Goal: Navigation & Orientation: Find specific page/section

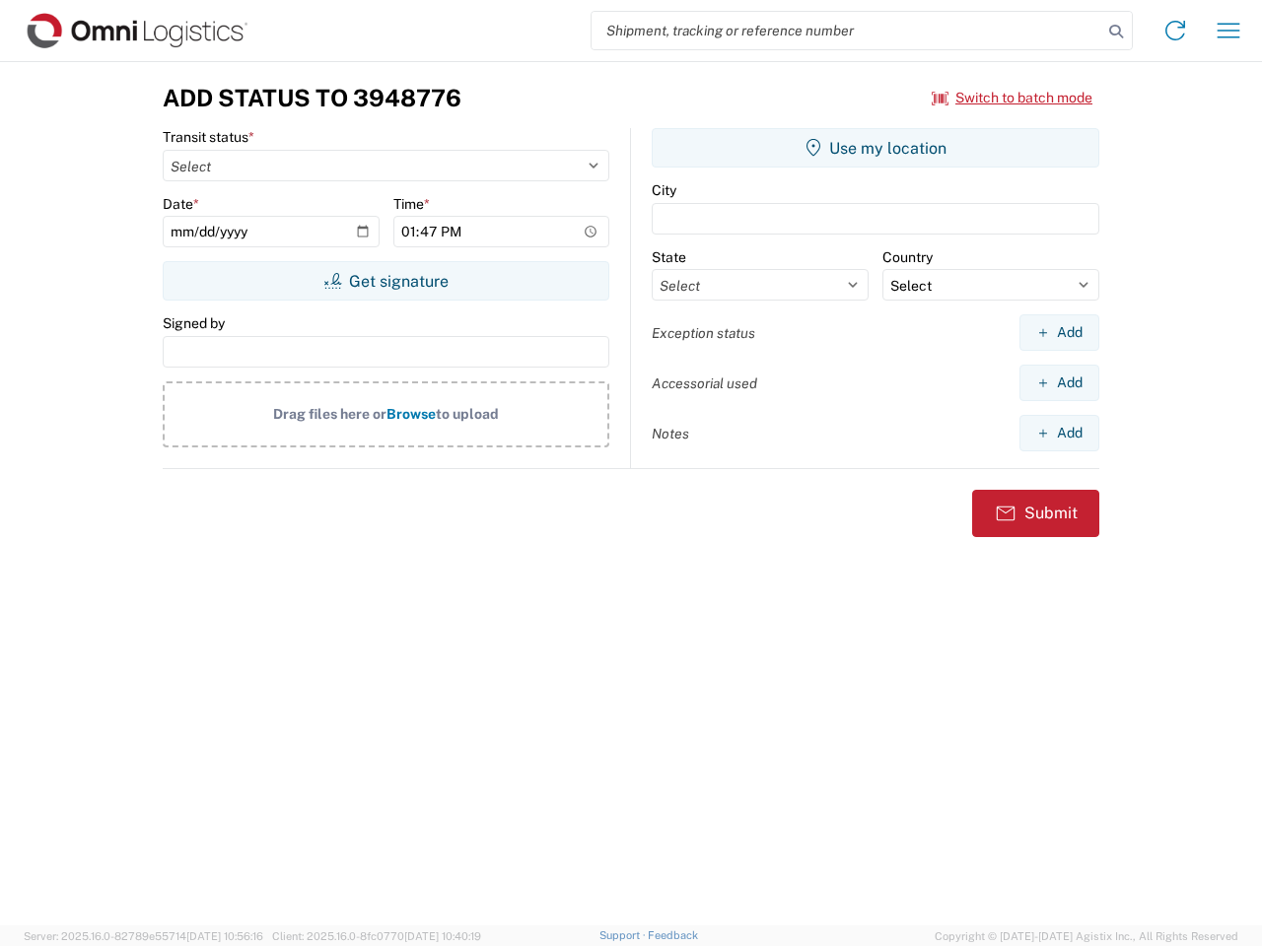
click at [847, 31] on input "search" at bounding box center [846, 30] width 511 height 37
click at [1116, 32] on icon at bounding box center [1116, 32] width 28 height 28
click at [1175, 31] on icon at bounding box center [1175, 31] width 32 height 32
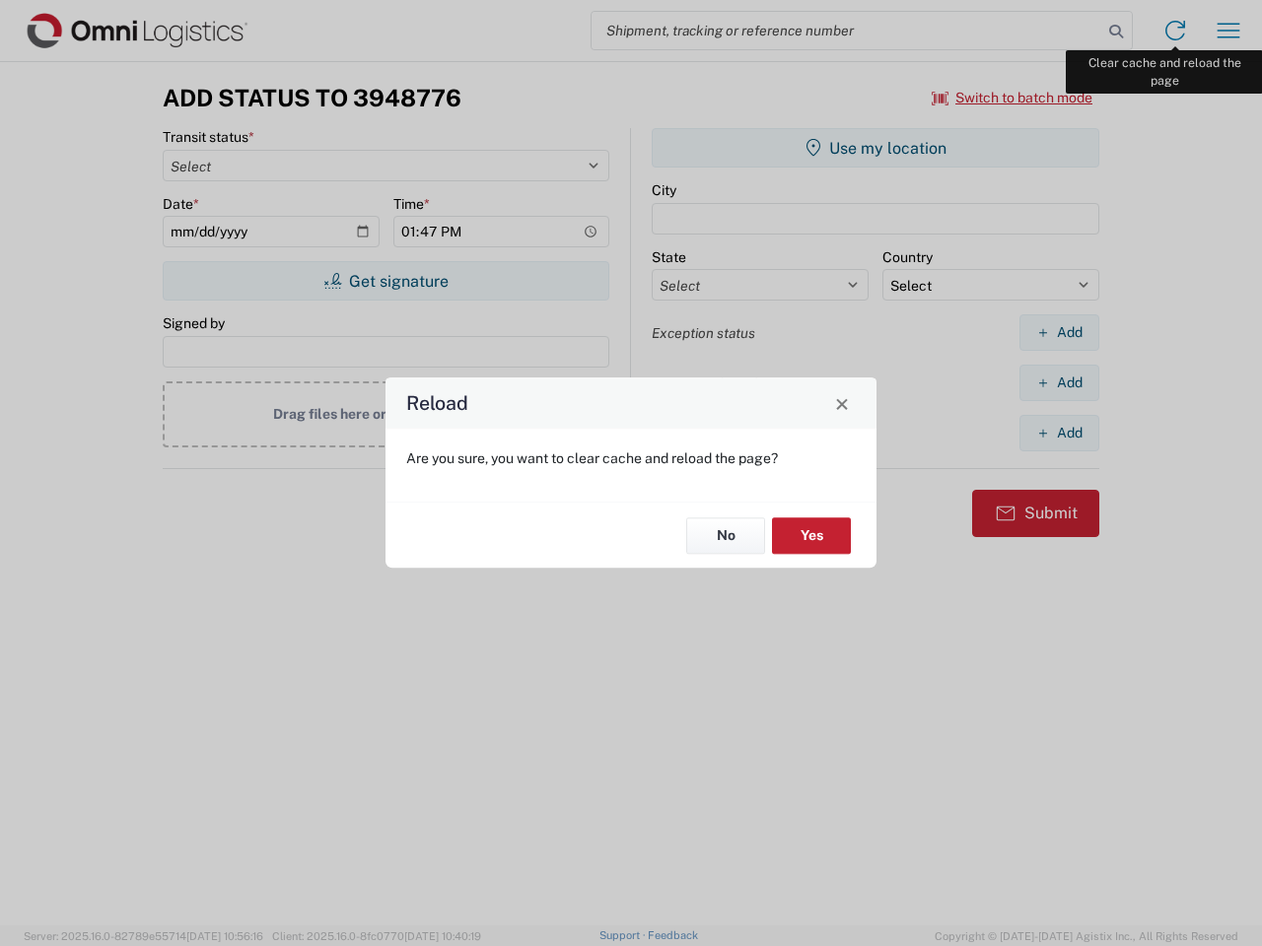
click at [1228, 31] on div "Reload Are you sure, you want to clear cache and reload the page? No Yes" at bounding box center [631, 473] width 1262 height 946
click at [1012, 98] on div "Reload Are you sure, you want to clear cache and reload the page? No Yes" at bounding box center [631, 473] width 1262 height 946
click at [385, 281] on div "Reload Are you sure, you want to clear cache and reload the page? No Yes" at bounding box center [631, 473] width 1262 height 946
click at [875, 148] on div "Reload Are you sure, you want to clear cache and reload the page? No Yes" at bounding box center [631, 473] width 1262 height 946
click at [1059, 332] on div "Reload Are you sure, you want to clear cache and reload the page? No Yes" at bounding box center [631, 473] width 1262 height 946
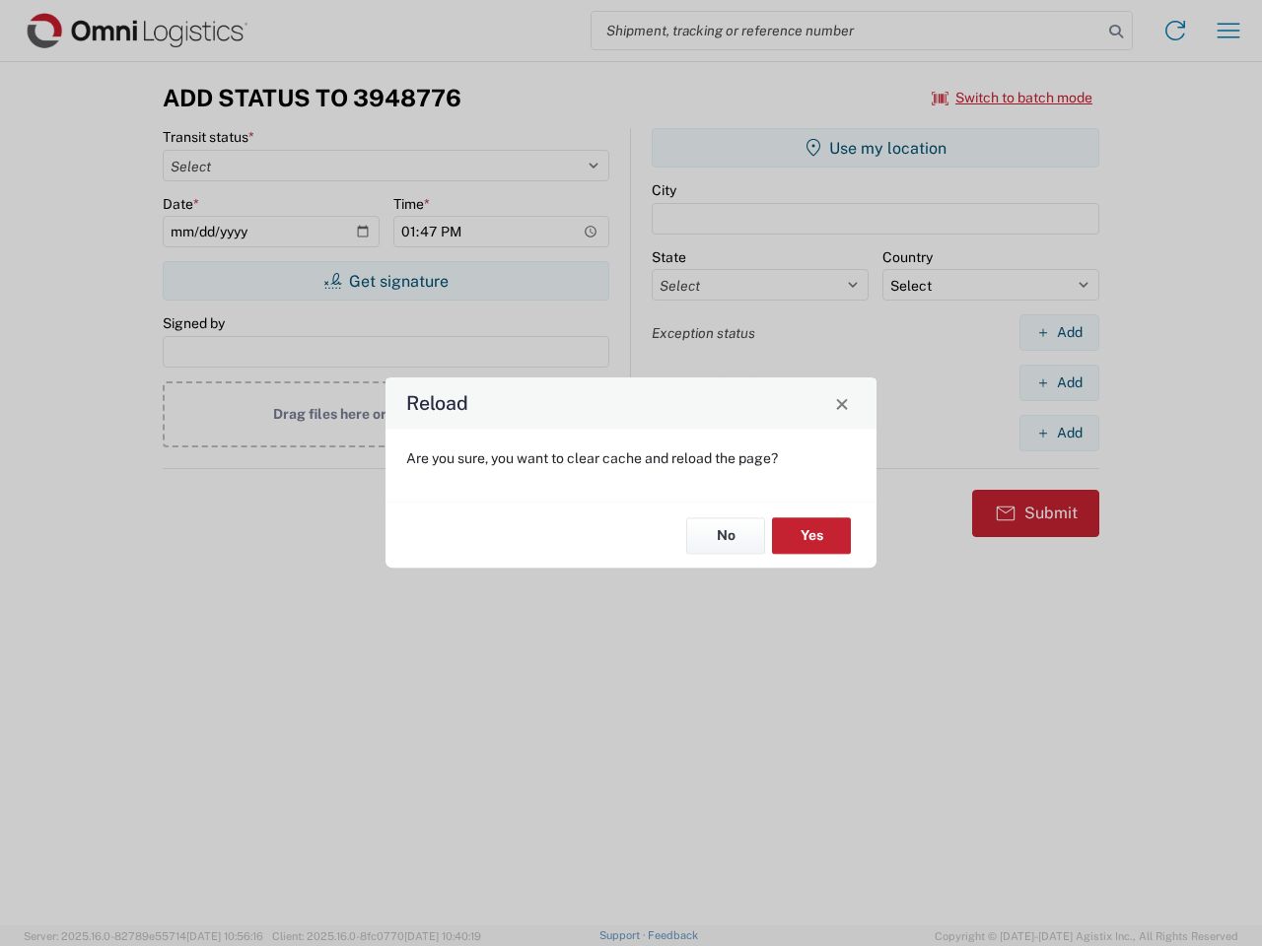
click at [1059, 382] on div "Reload Are you sure, you want to clear cache and reload the page? No Yes" at bounding box center [631, 473] width 1262 height 946
click at [1059, 433] on div "Reload Are you sure, you want to clear cache and reload the page? No Yes" at bounding box center [631, 473] width 1262 height 946
